Goal: Transaction & Acquisition: Book appointment/travel/reservation

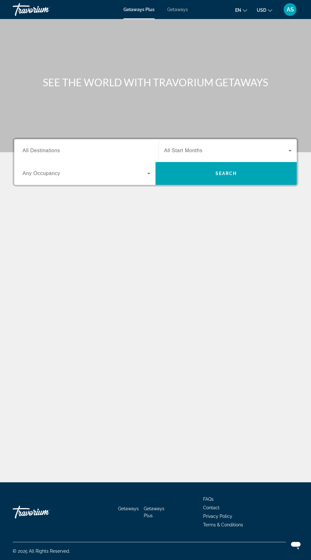
click at [114, 147] on input "Destination All Destinations" at bounding box center [87, 151] width 128 height 8
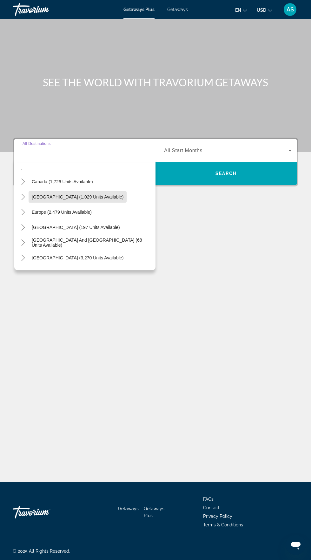
scroll to position [103, 0]
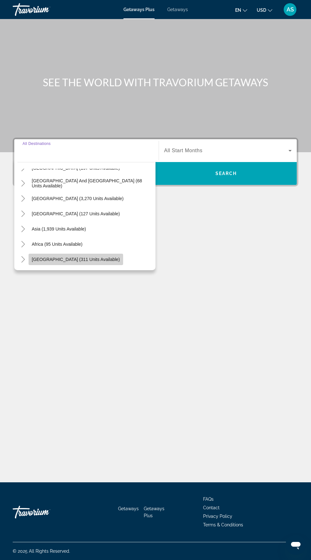
click at [89, 257] on span "Middle East (311 units available)" at bounding box center [76, 259] width 88 height 5
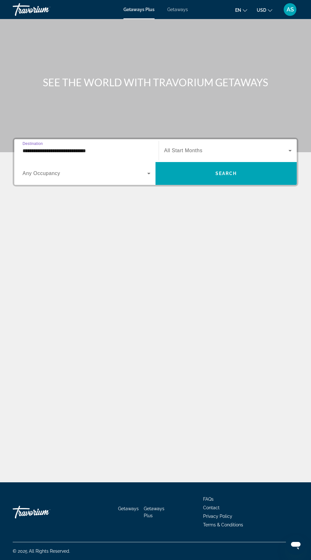
click at [128, 147] on input "**********" at bounding box center [87, 151] width 128 height 8
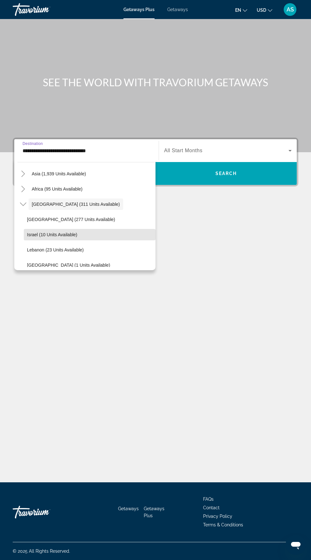
scroll to position [164, 0]
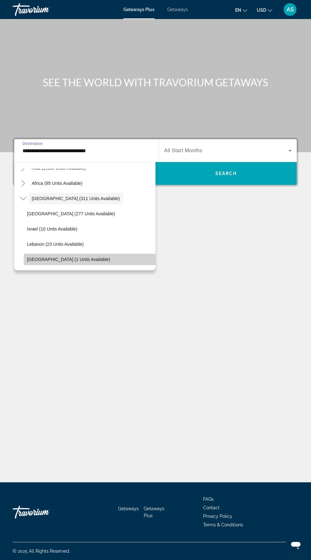
click at [96, 259] on span "United Arab Emirates (1 units available)" at bounding box center [68, 259] width 83 height 5
type input "**********"
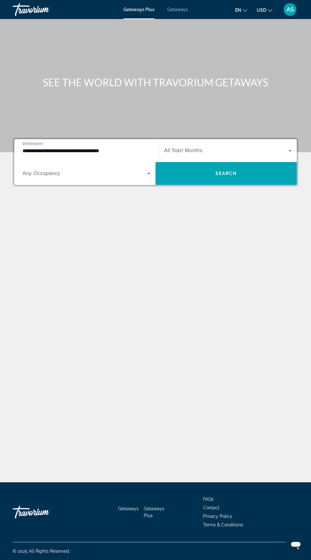
scroll to position [48, 0]
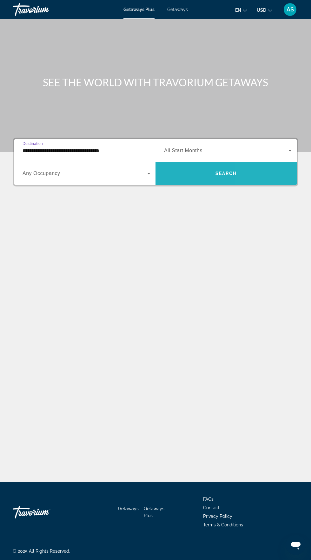
click at [263, 166] on span "Search widget" at bounding box center [225, 173] width 141 height 15
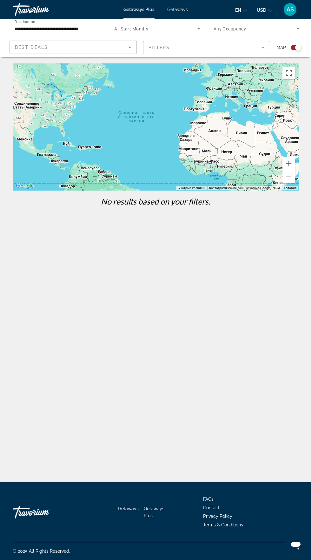
click at [179, 42] on mat-form-field "Filters" at bounding box center [206, 47] width 127 height 13
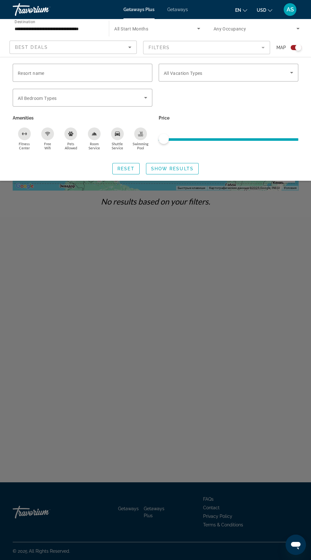
click at [17, 44] on div "Best Deals" at bounding box center [71, 47] width 113 height 8
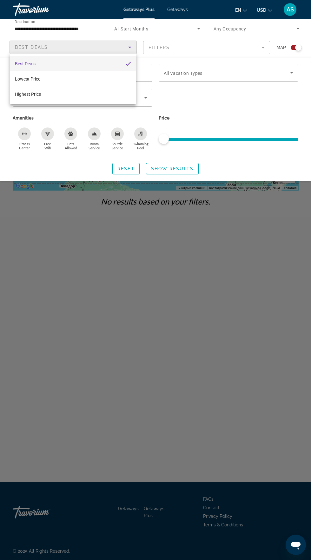
click at [229, 412] on div at bounding box center [155, 280] width 311 height 560
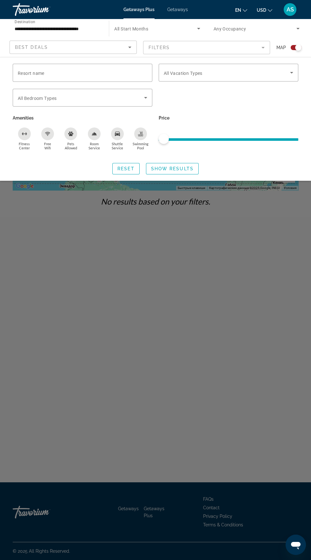
click at [43, 28] on input "**********" at bounding box center [58, 29] width 86 height 8
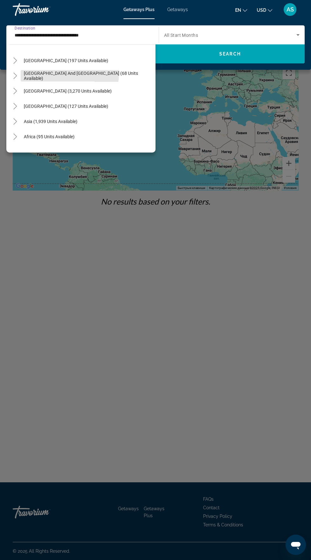
scroll to position [94, 0]
click at [15, 120] on icon "Toggle Asia (1,939 units available)" at bounding box center [15, 120] width 6 height 6
click at [18, 94] on icon "Toggle Asia (1,939 units available)" at bounding box center [15, 91] width 6 height 6
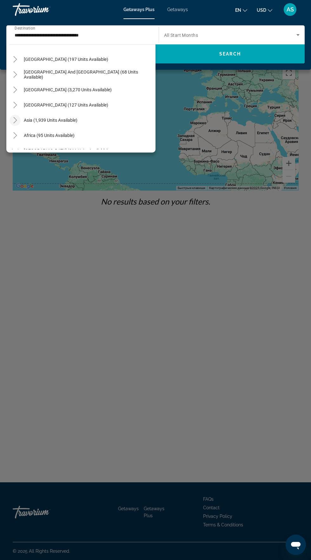
click at [95, 117] on div "Asia (1,939 units available)" at bounding box center [83, 120] width 146 height 15
click at [49, 121] on span "Asia (1,939 units available)" at bounding box center [51, 120] width 54 height 5
type input "**********"
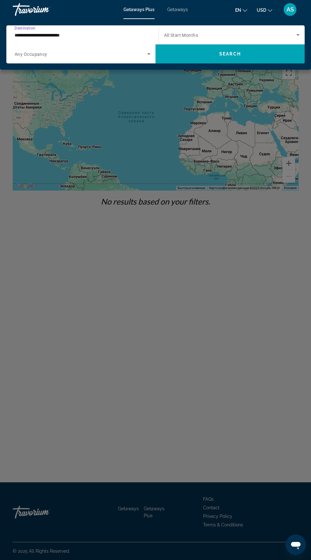
click at [133, 33] on input "**********" at bounding box center [81, 35] width 133 height 8
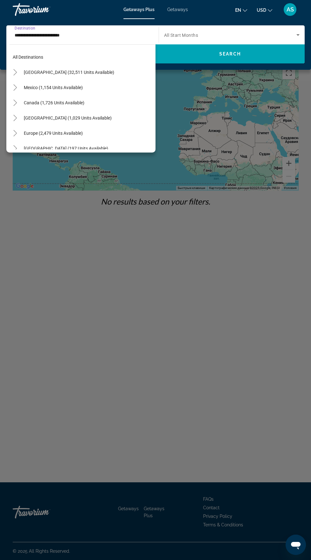
scroll to position [0, 0]
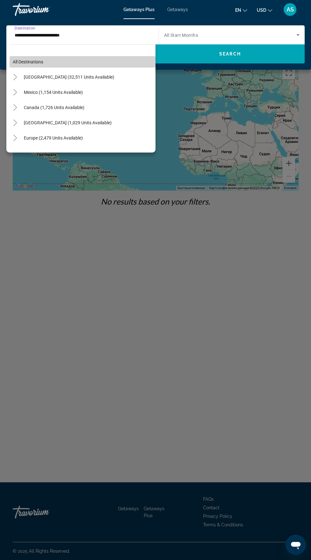
click at [29, 61] on span "All destinations" at bounding box center [28, 61] width 30 height 5
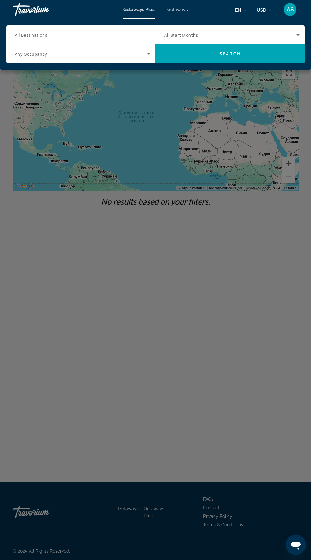
click at [133, 32] on input "Destination All Destinations" at bounding box center [81, 35] width 133 height 8
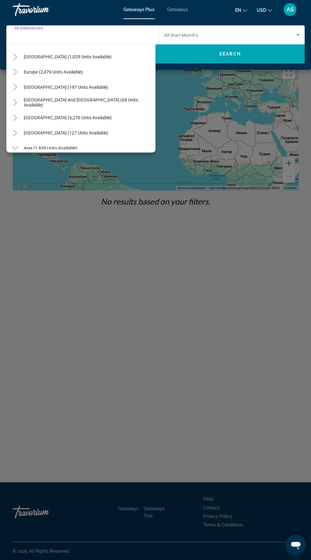
scroll to position [68, 0]
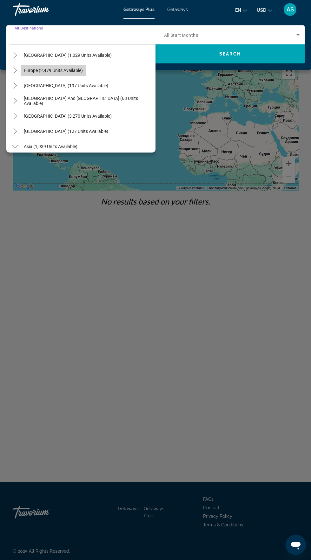
click at [85, 76] on span "Search widget" at bounding box center [53, 70] width 65 height 15
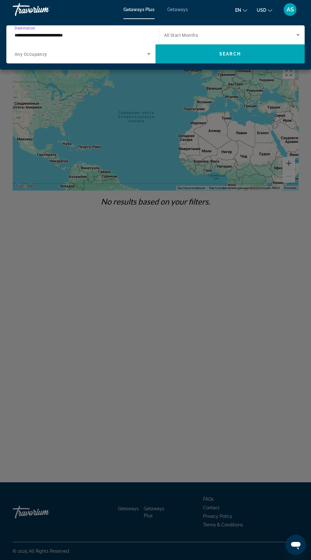
click at [130, 38] on input "**********" at bounding box center [81, 35] width 133 height 8
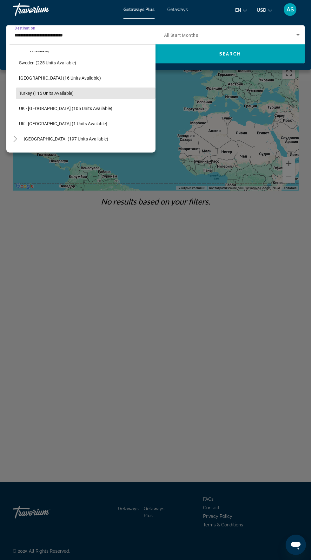
scroll to position [335, 0]
click at [56, 89] on span "Search widget" at bounding box center [86, 91] width 140 height 15
type input "**********"
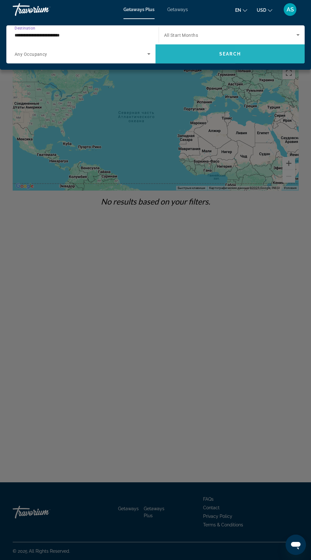
click at [252, 50] on span "Search widget" at bounding box center [229, 53] width 149 height 15
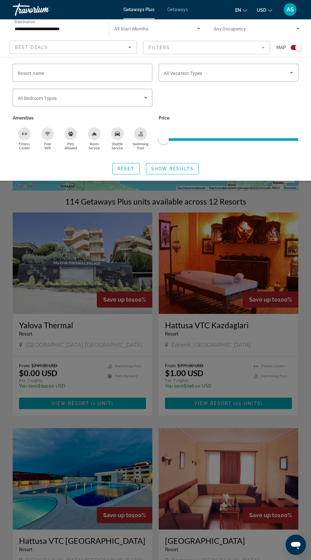
click at [295, 26] on icon "Search widget" at bounding box center [298, 29] width 8 height 8
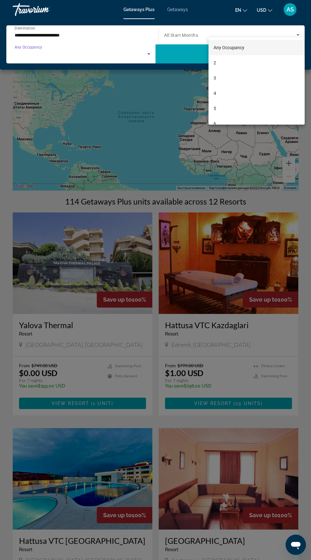
click at [30, 199] on div at bounding box center [155, 280] width 311 height 560
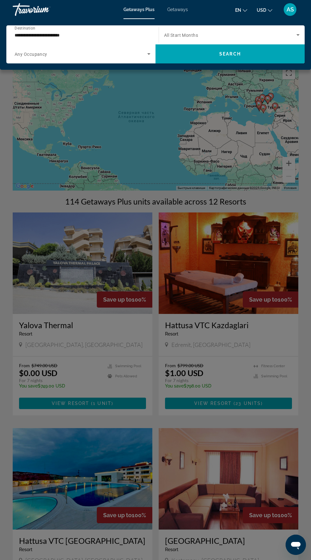
click at [44, 332] on div "Main content" at bounding box center [155, 280] width 311 height 560
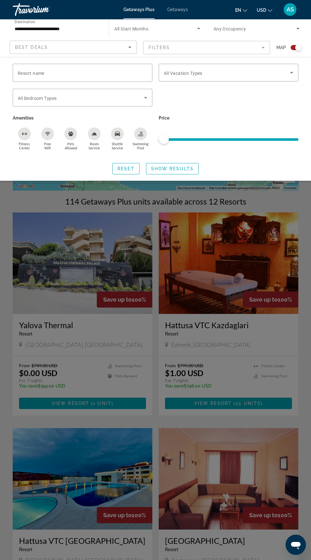
click at [40, 328] on div "Search widget" at bounding box center [155, 327] width 311 height 465
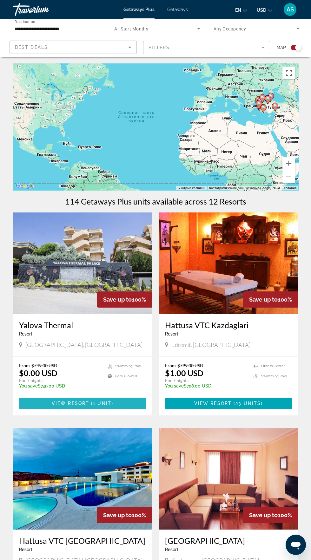
click at [80, 399] on span "Main content" at bounding box center [82, 403] width 127 height 15
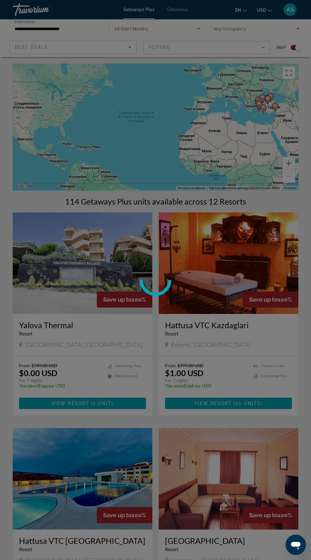
click at [56, 405] on div at bounding box center [155, 280] width 311 height 560
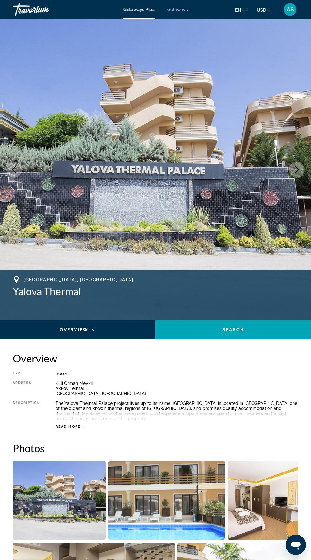
click at [83, 427] on icon "Main content" at bounding box center [83, 426] width 3 height 3
